Goal: Task Accomplishment & Management: Manage account settings

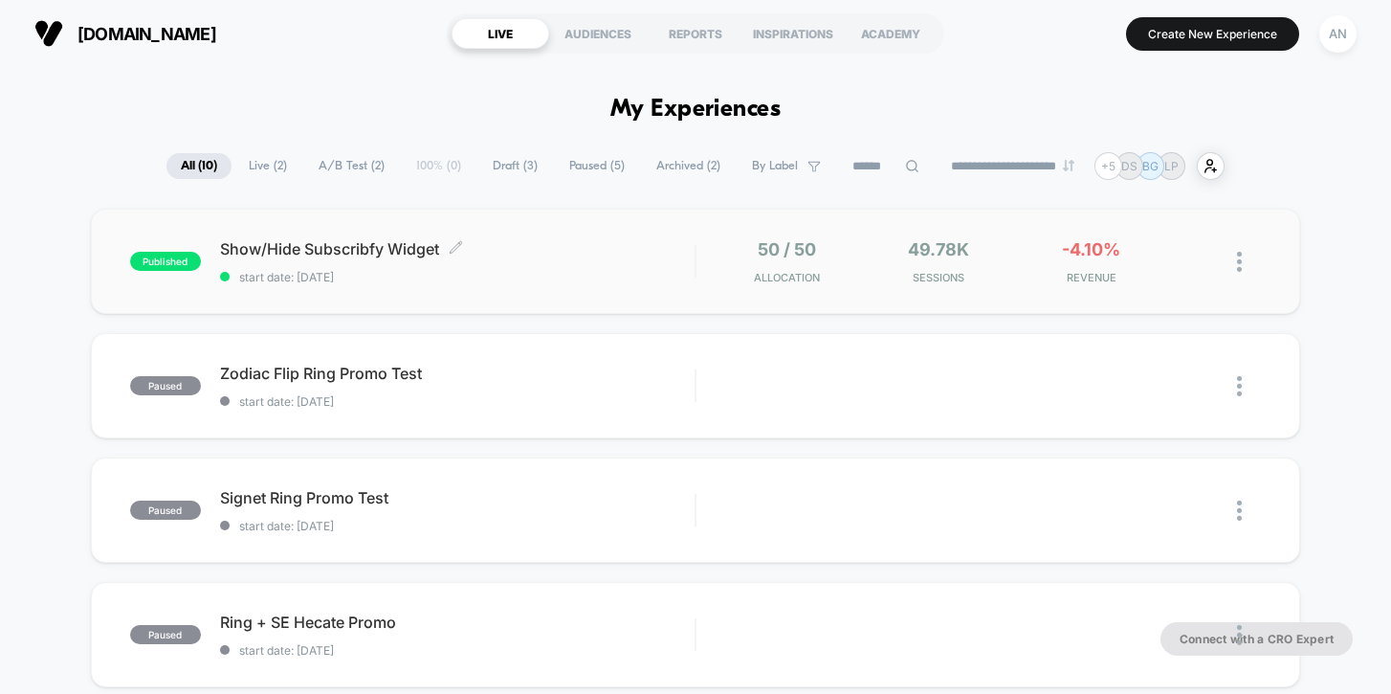
click at [530, 271] on span "start date: [DATE]" at bounding box center [457, 277] width 475 height 14
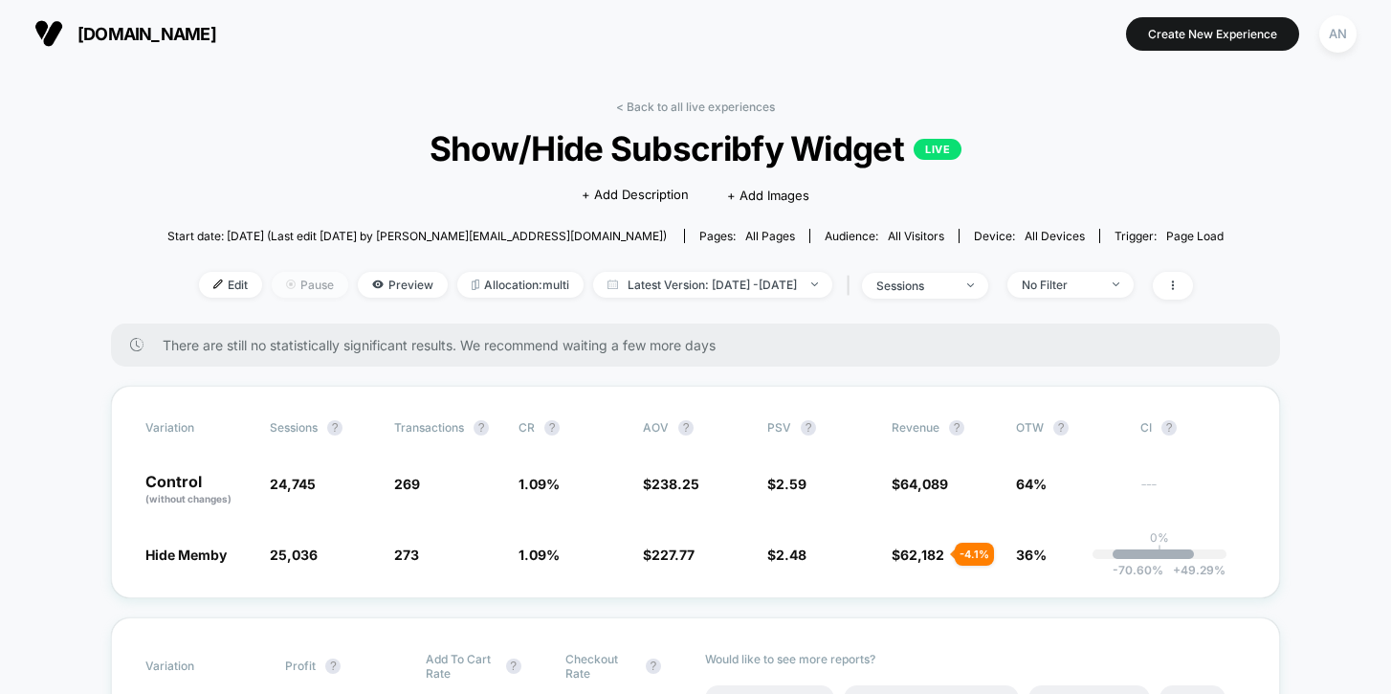
click at [278, 281] on span "Pause" at bounding box center [310, 285] width 77 height 26
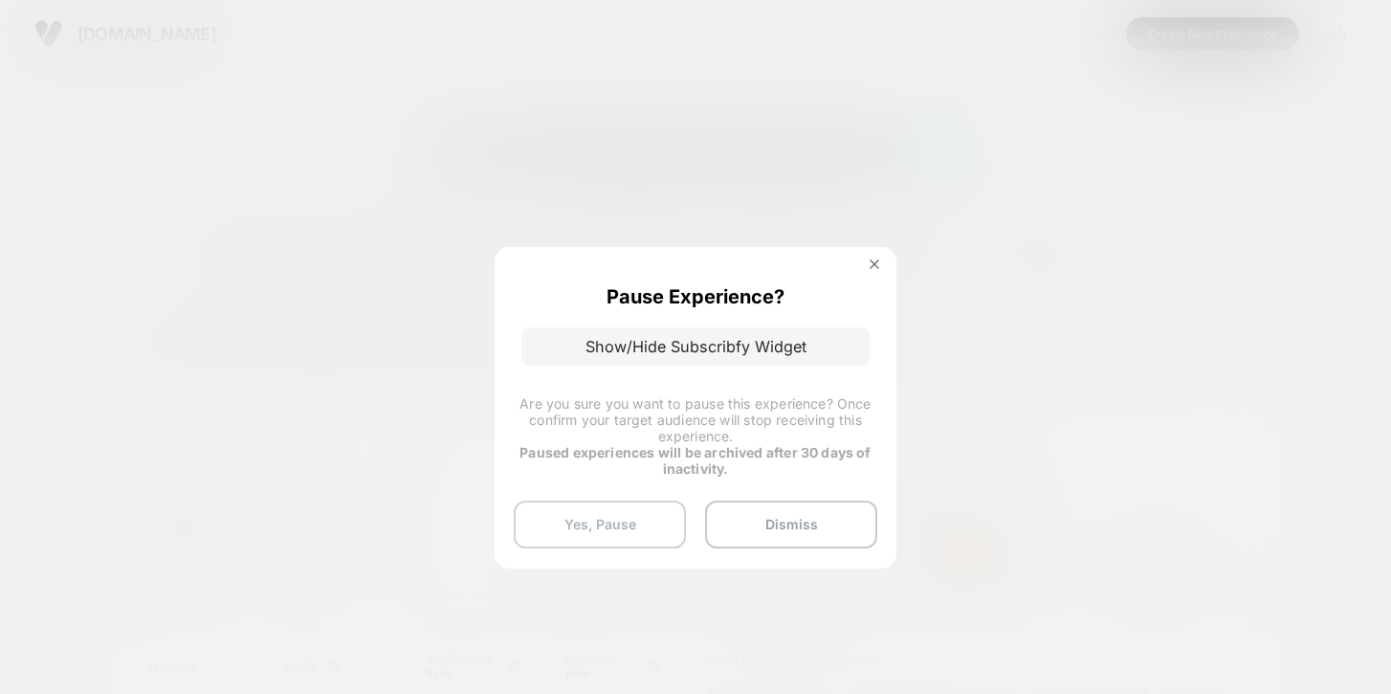
click at [639, 538] on button "Yes, Pause" at bounding box center [600, 524] width 172 height 48
